Goal: Transaction & Acquisition: Purchase product/service

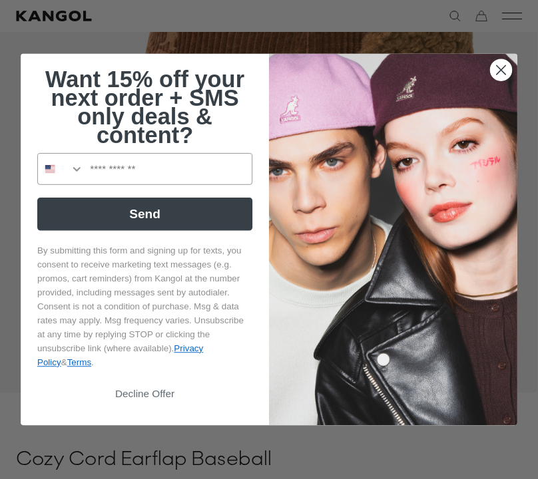
click at [512, 92] on img "POPUP Form" at bounding box center [393, 239] width 248 height 371
click at [498, 75] on icon "Close dialog" at bounding box center [500, 70] width 9 height 9
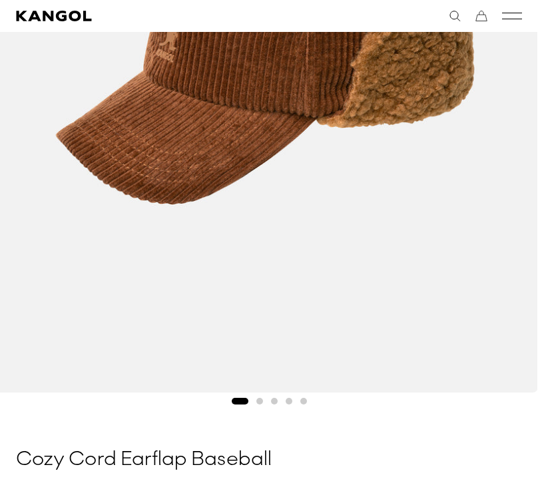
click at [259, 401] on button "Go to slide 2" at bounding box center [259, 401] width 7 height 7
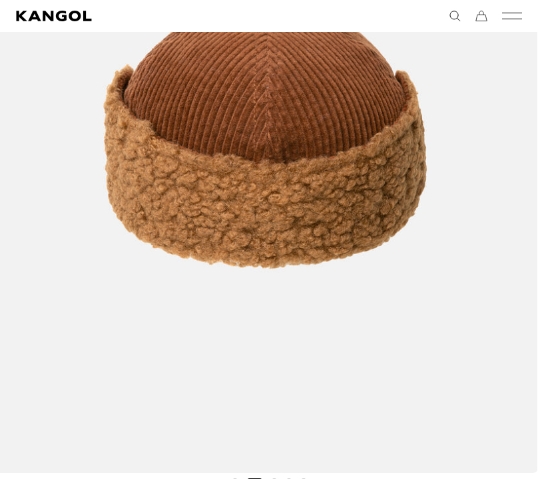
scroll to position [323, 0]
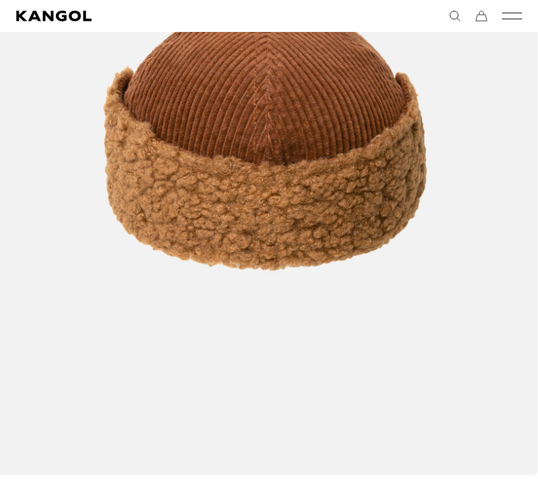
click at [275, 464] on button "Go to slide 3" at bounding box center [274, 483] width 7 height 7
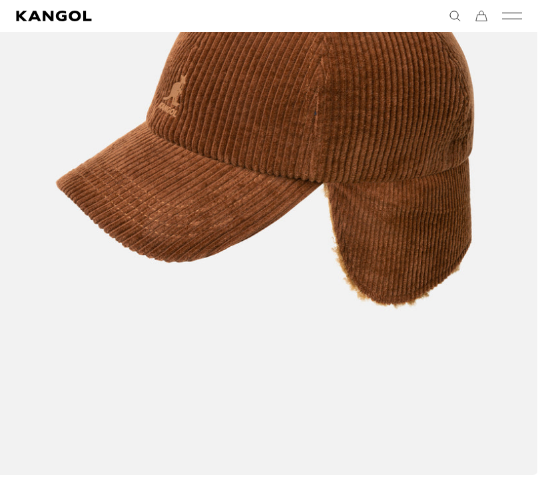
scroll to position [0, 0]
click at [291, 464] on button "Go to slide 4" at bounding box center [288, 483] width 7 height 7
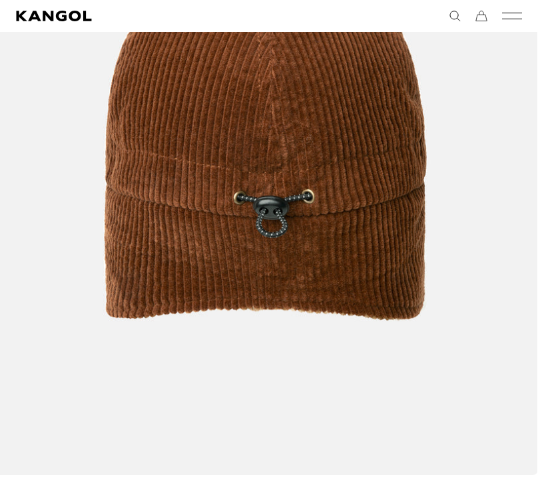
click at [322, 464] on img "4 of 5" at bounding box center [265, 134] width 546 height 682
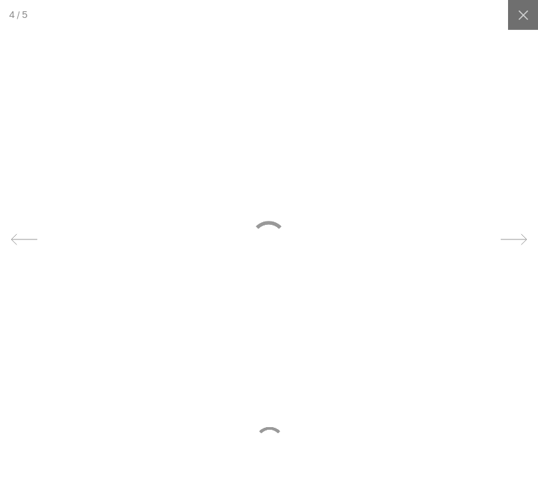
scroll to position [0, 274]
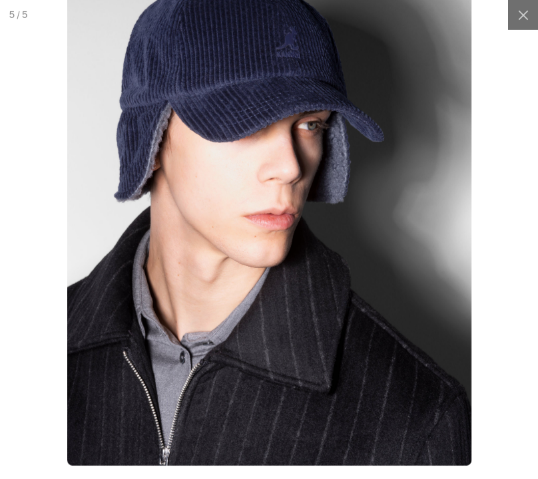
click at [395, 353] on img at bounding box center [269, 212] width 404 height 506
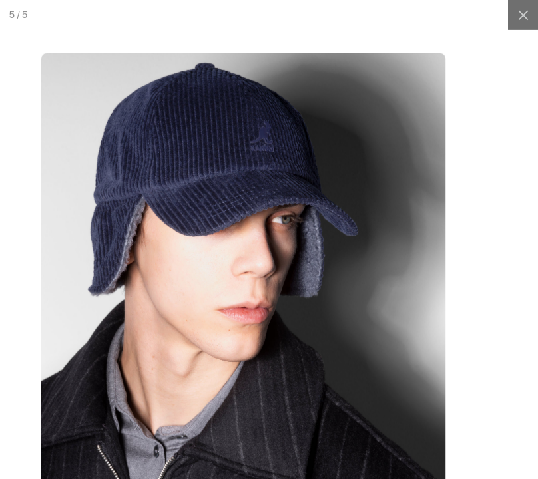
click at [521, 13] on div at bounding box center [523, 15] width 30 height 30
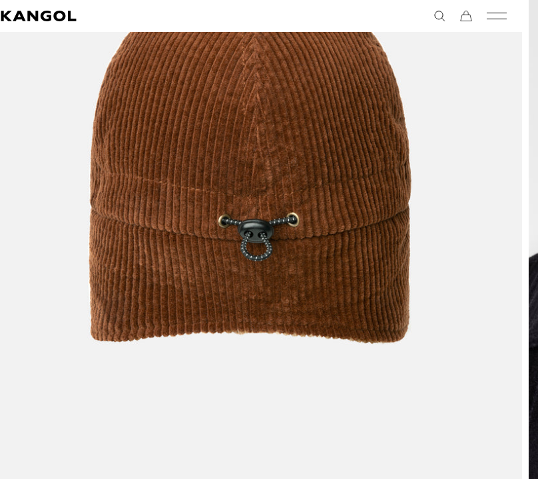
scroll to position [298, 16]
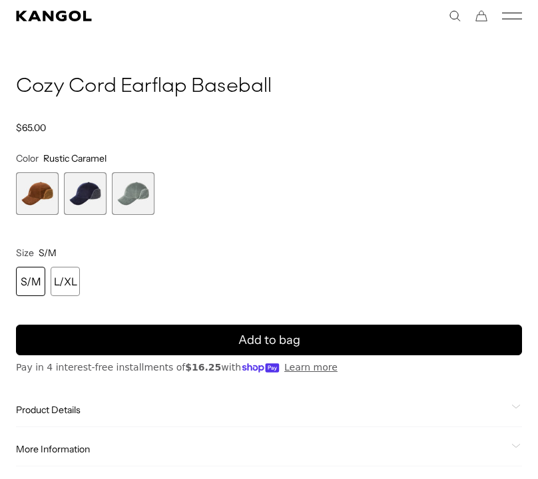
scroll to position [0, 274]
click at [136, 204] on span "3 of 3" at bounding box center [133, 193] width 43 height 43
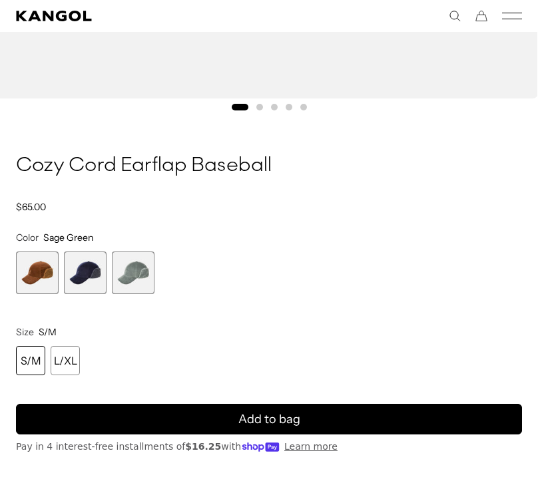
scroll to position [0, 274]
click at [80, 280] on span "2 of 3" at bounding box center [85, 273] width 43 height 43
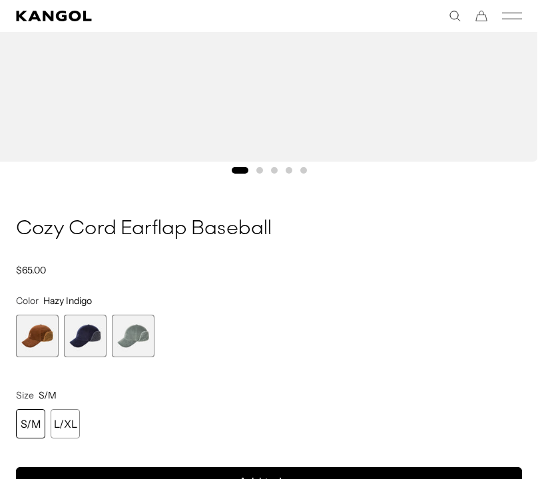
click at [43, 347] on span "1 of 3" at bounding box center [37, 336] width 43 height 43
click at [42, 339] on span "1 of 3" at bounding box center [37, 336] width 43 height 43
click at [50, 343] on span "1 of 3" at bounding box center [37, 336] width 43 height 43
